Goal: Task Accomplishment & Management: Use online tool/utility

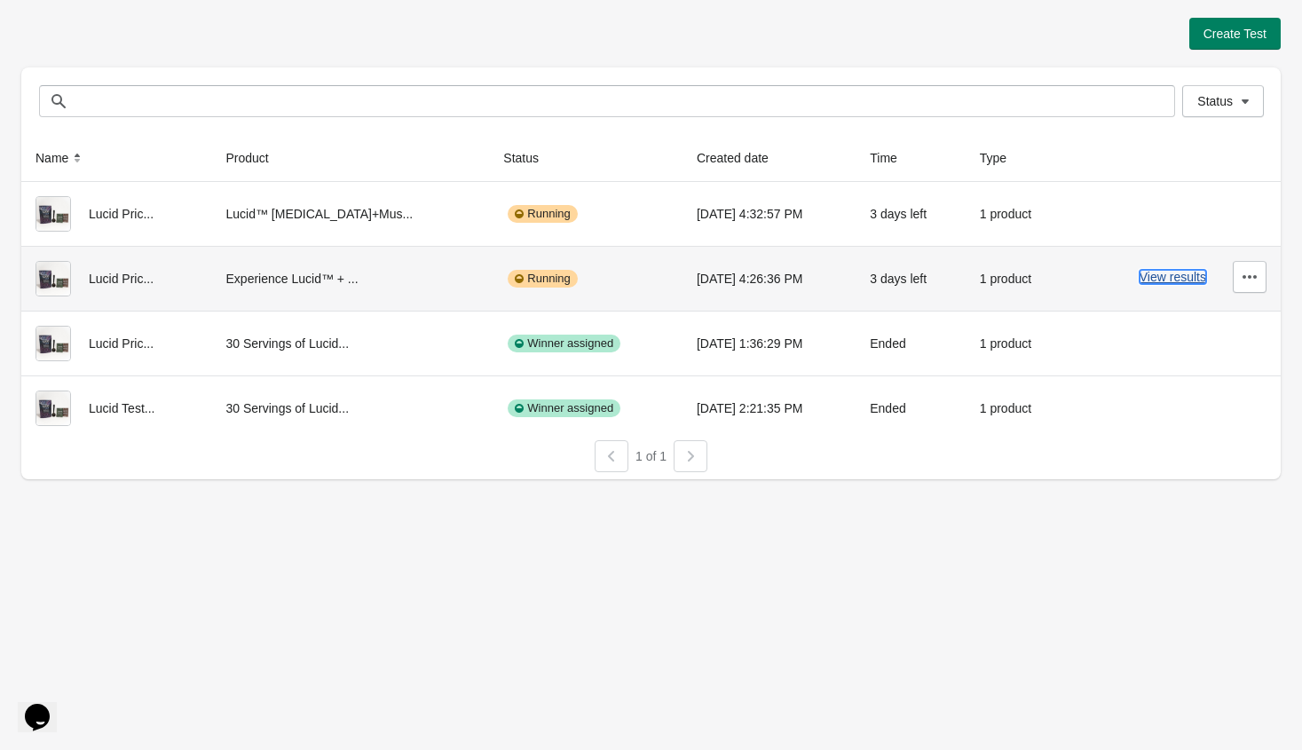
click at [1175, 281] on button "View results" at bounding box center [1173, 277] width 67 height 14
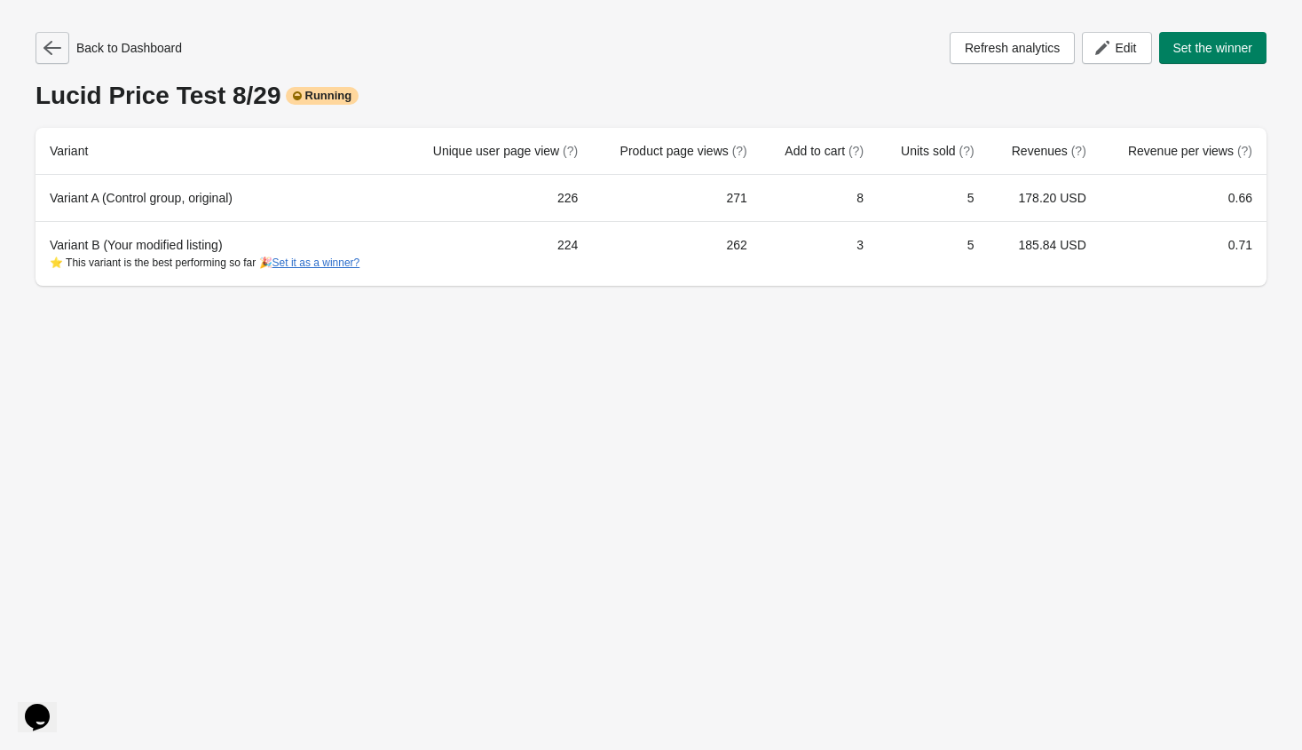
click at [57, 51] on icon "button" at bounding box center [53, 48] width 18 height 18
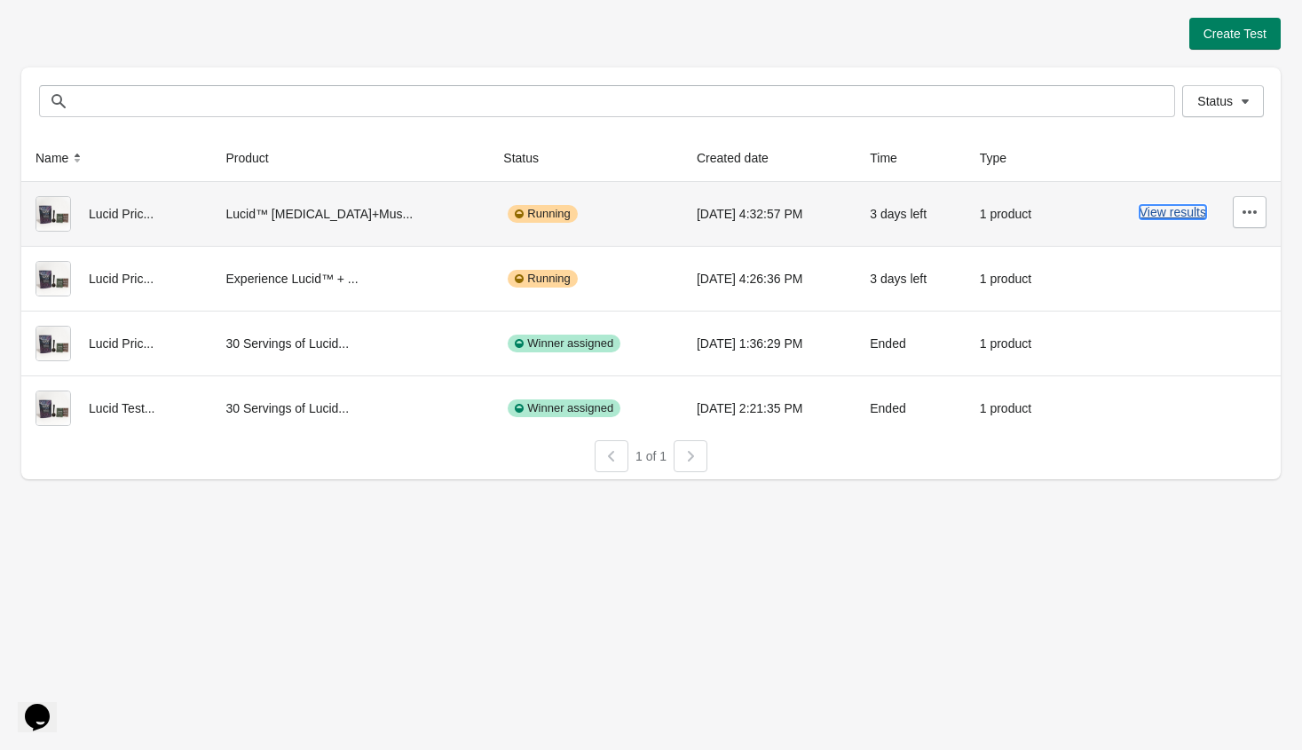
click at [1189, 212] on button "View results" at bounding box center [1173, 212] width 67 height 14
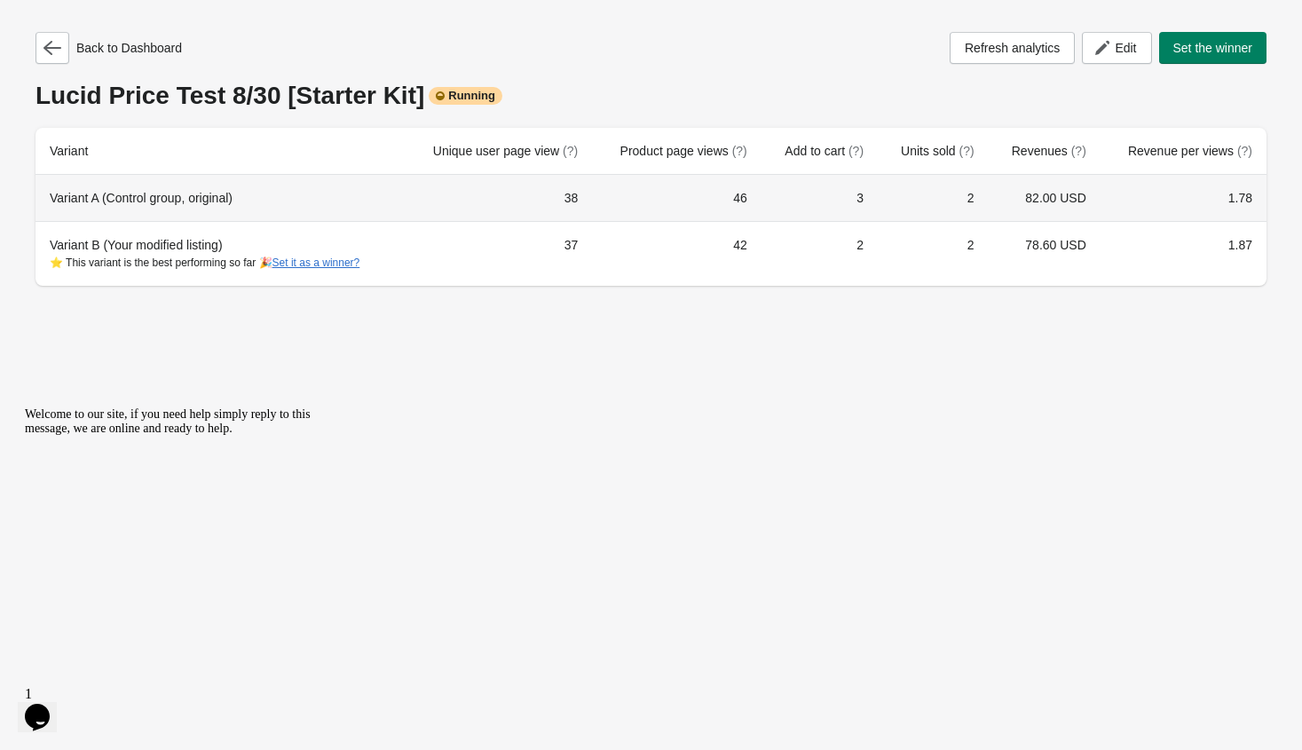
click at [493, 197] on td "38" at bounding box center [498, 198] width 189 height 46
click at [213, 202] on div "Variant A (Control group, original)" at bounding box center [220, 198] width 340 height 18
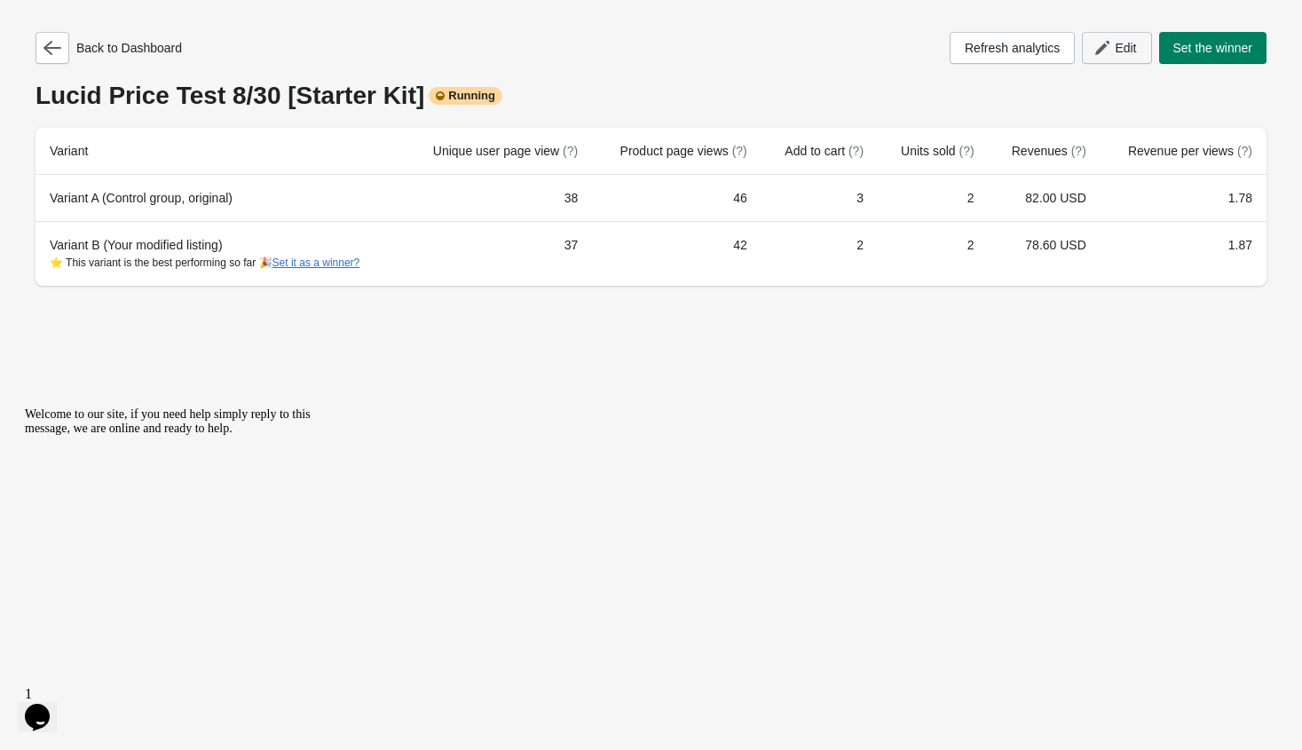
click at [1102, 48] on icon "button" at bounding box center [1103, 48] width 18 height 18
click at [44, 46] on icon "button" at bounding box center [53, 48] width 18 height 18
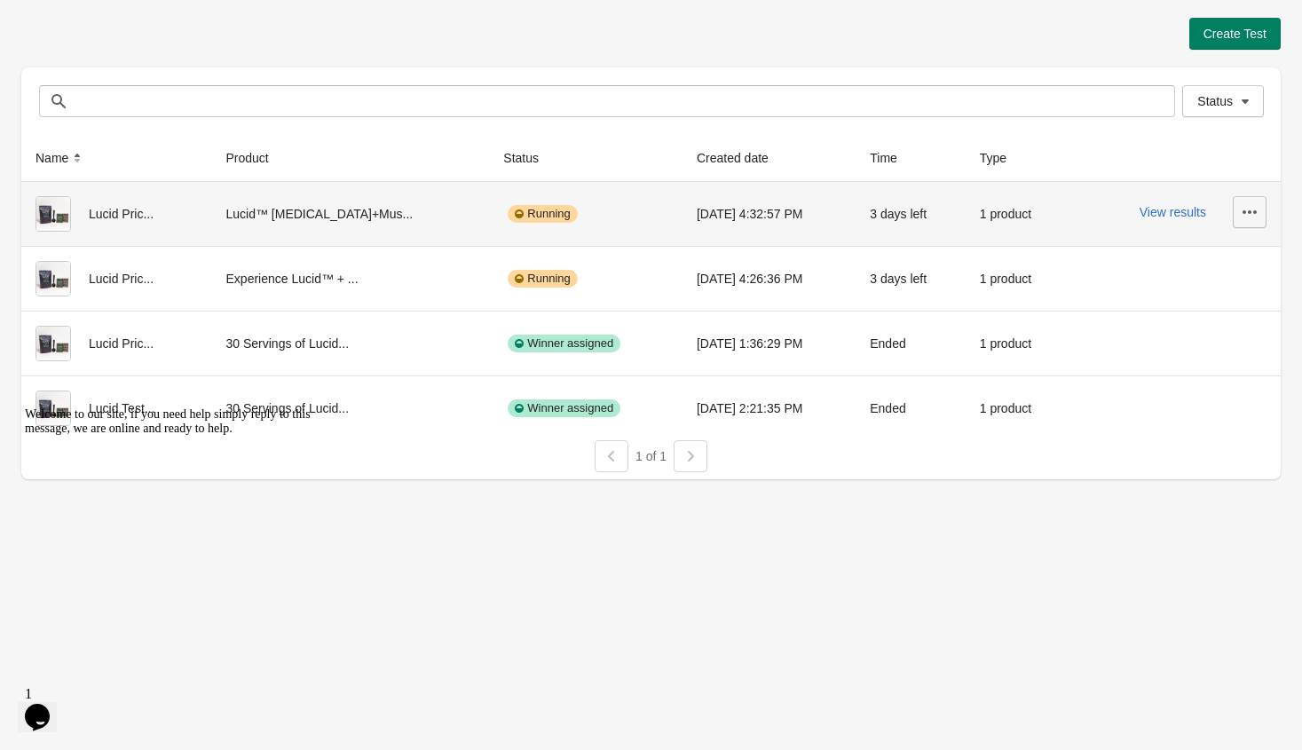
click at [1247, 210] on icon "button" at bounding box center [1250, 212] width 18 height 18
click at [1191, 288] on span "View Product Page" at bounding box center [1200, 295] width 106 height 18
